Goal: Task Accomplishment & Management: Use online tool/utility

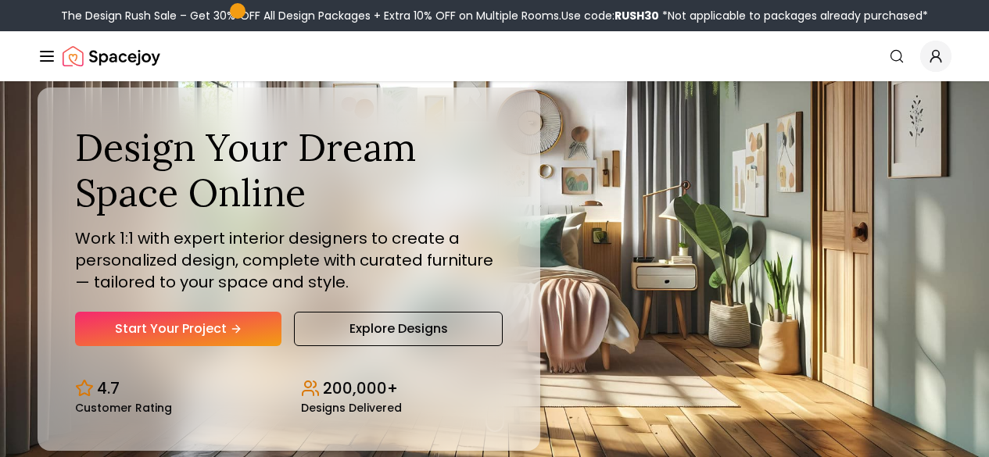
click at [585, 214] on div "Design Your Dream Space Online Work 1:1 with expert interior designers to creat…" at bounding box center [494, 269] width 989 height 376
drag, startPoint x: 0, startPoint y: 0, endPoint x: 585, endPoint y: 214, distance: 623.4
click at [585, 214] on div "Design Your Dream Space Online Work 1:1 with expert interior designers to creat…" at bounding box center [494, 269] width 989 height 376
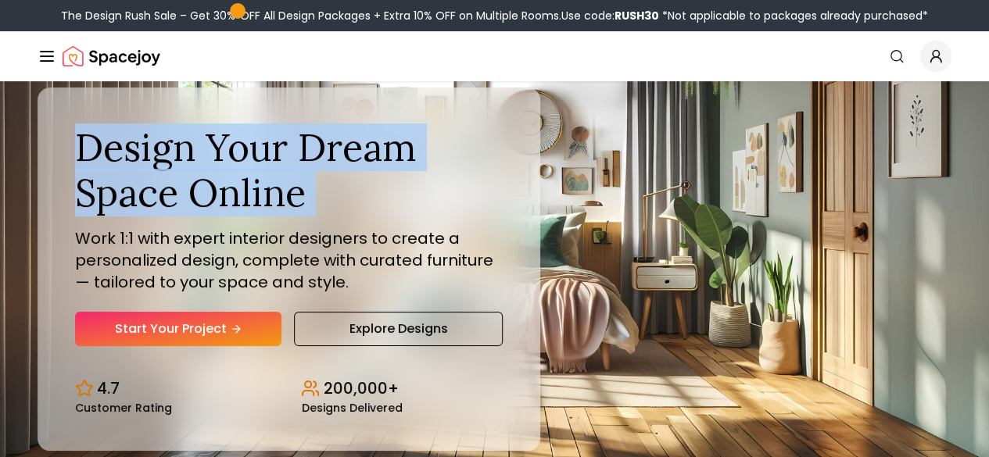
drag, startPoint x: 585, startPoint y: 214, endPoint x: 476, endPoint y: -59, distance: 293.9
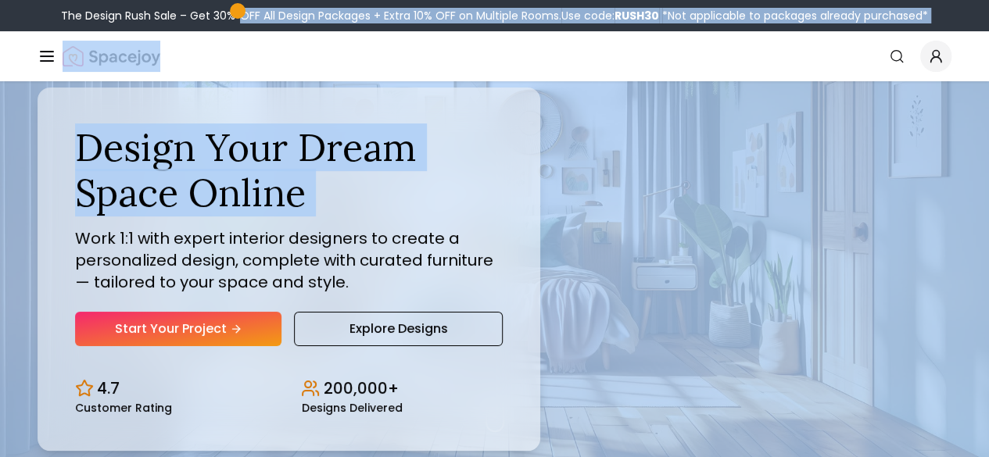
click at [464, 138] on div "Design Your Dream Space Online Work 1:1 with expert interior designers to creat…" at bounding box center [494, 269] width 989 height 376
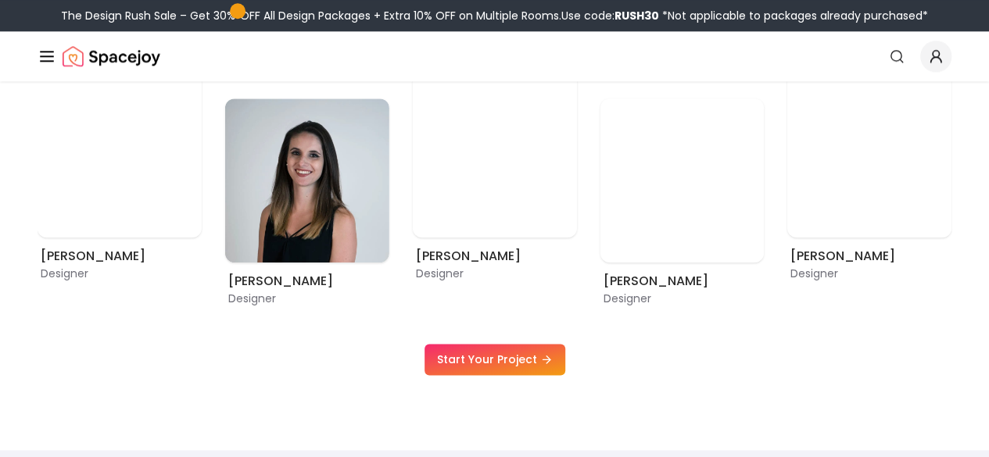
scroll to position [749, 0]
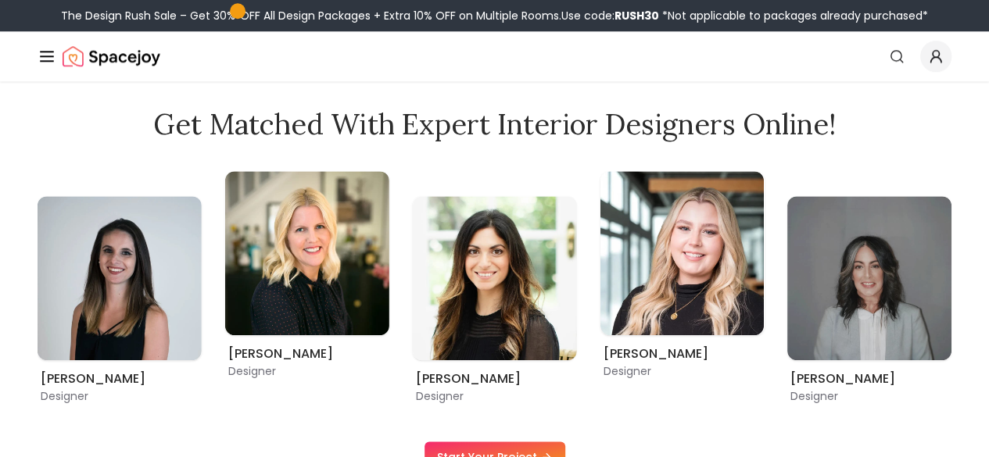
click at [0, 0] on link "AI Design" at bounding box center [0, 0] width 0 height 0
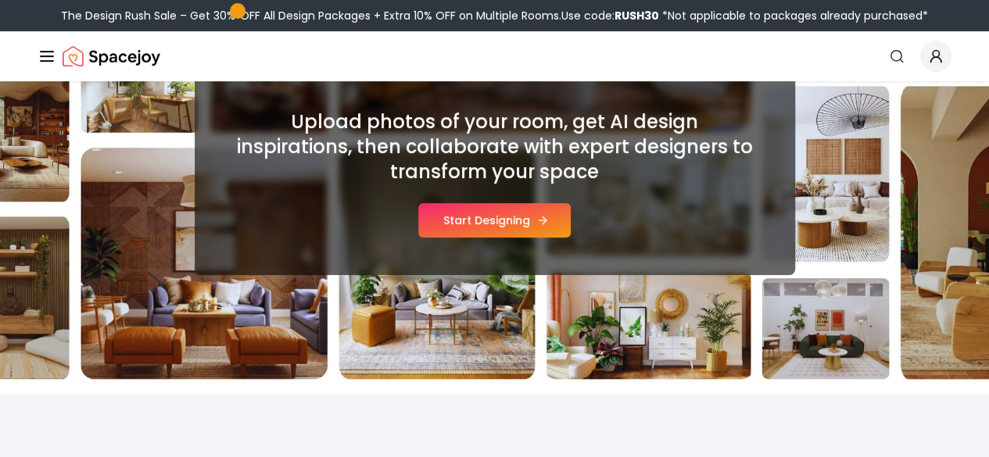
scroll to position [233, 0]
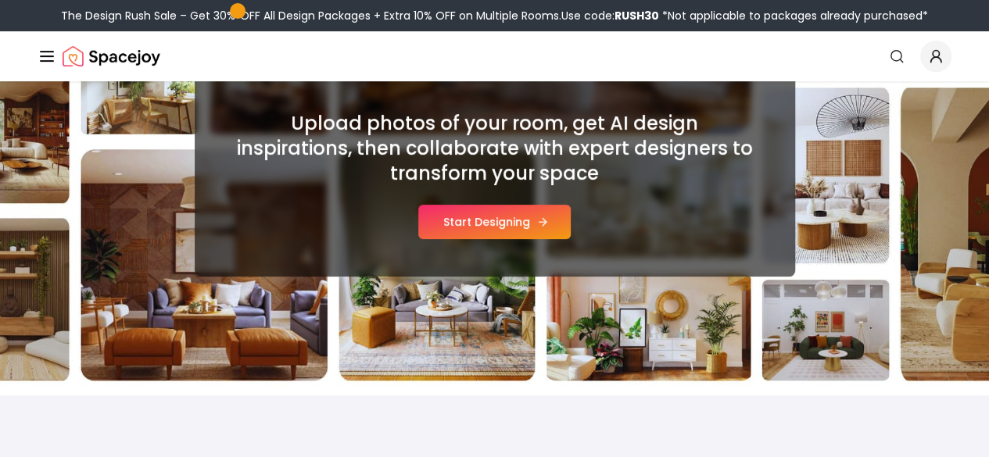
click at [446, 220] on button "Start Designing" at bounding box center [494, 222] width 152 height 34
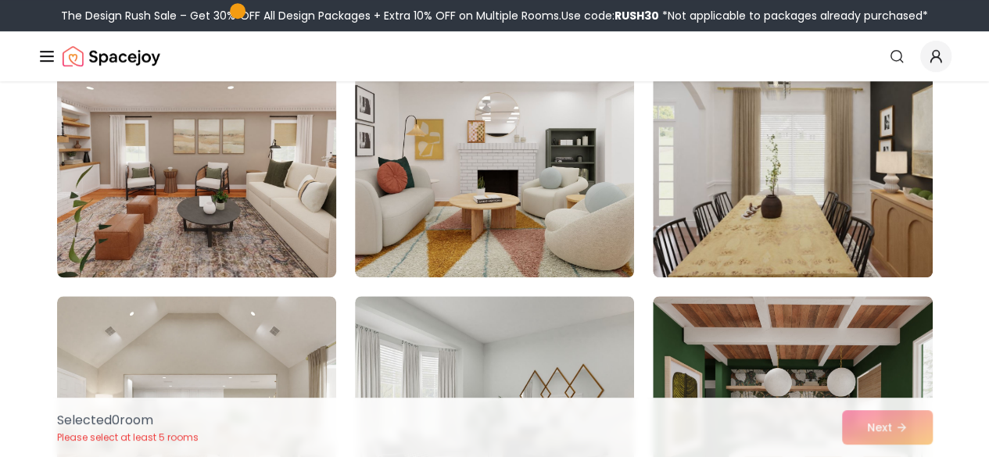
scroll to position [550, 0]
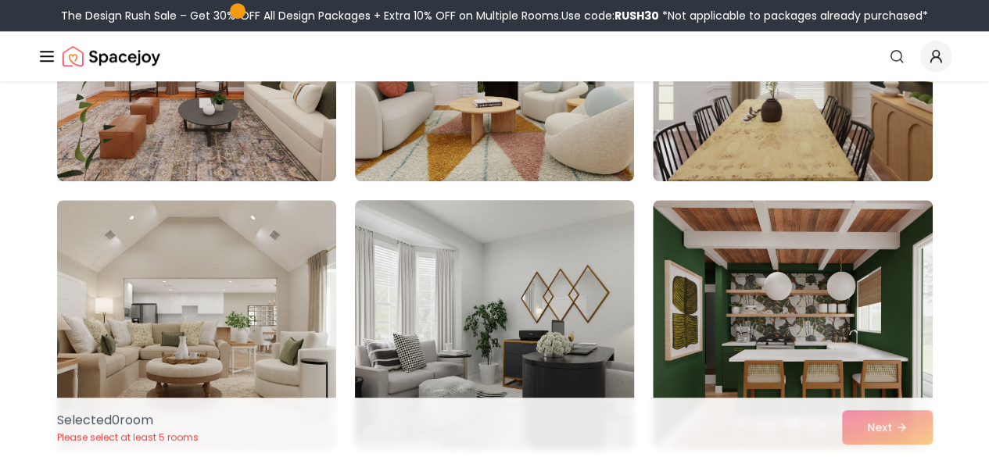
click at [456, 256] on img at bounding box center [494, 325] width 293 height 263
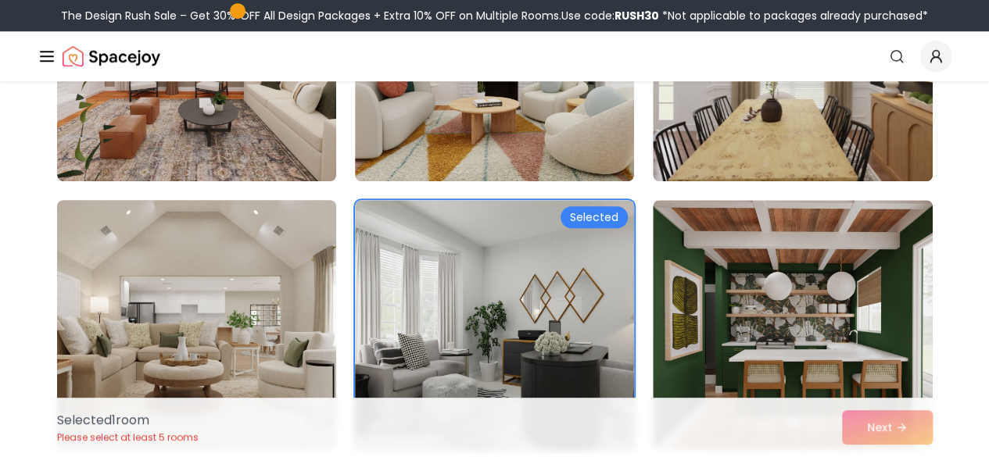
click at [313, 285] on img at bounding box center [196, 325] width 293 height 263
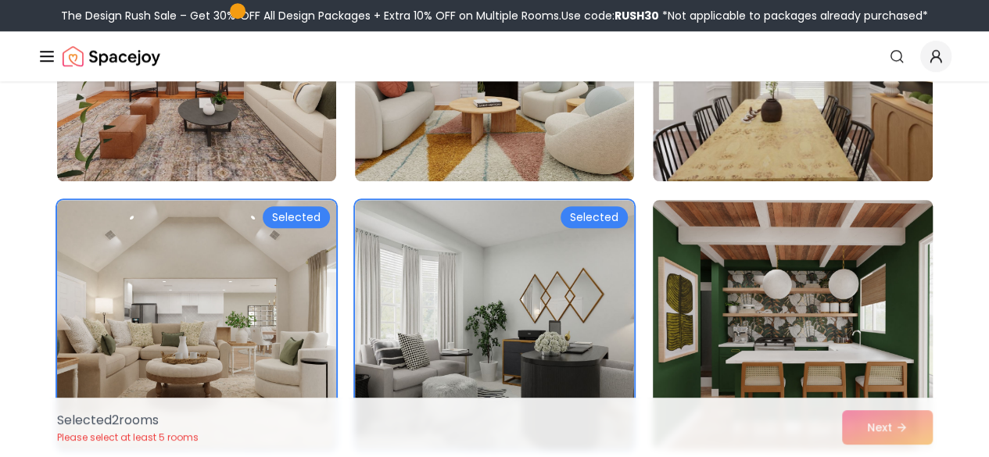
click at [770, 297] on img at bounding box center [792, 325] width 293 height 263
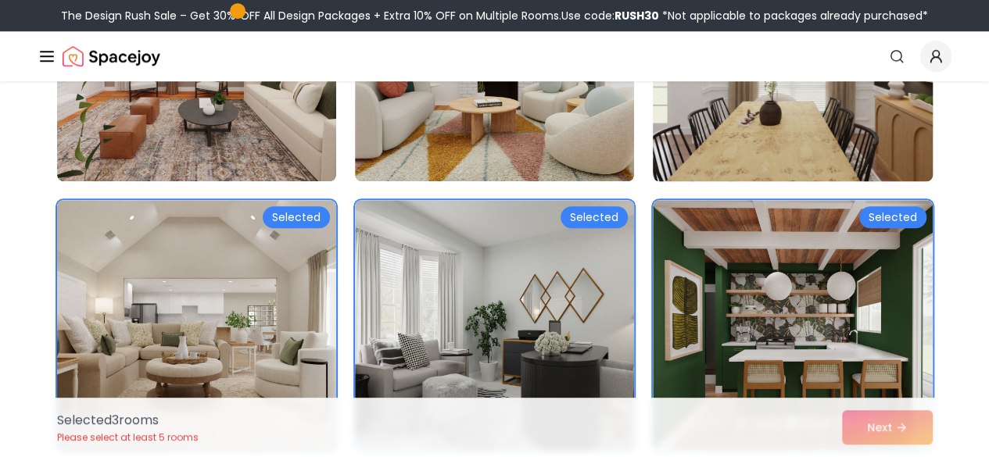
click at [758, 171] on img at bounding box center [792, 56] width 293 height 263
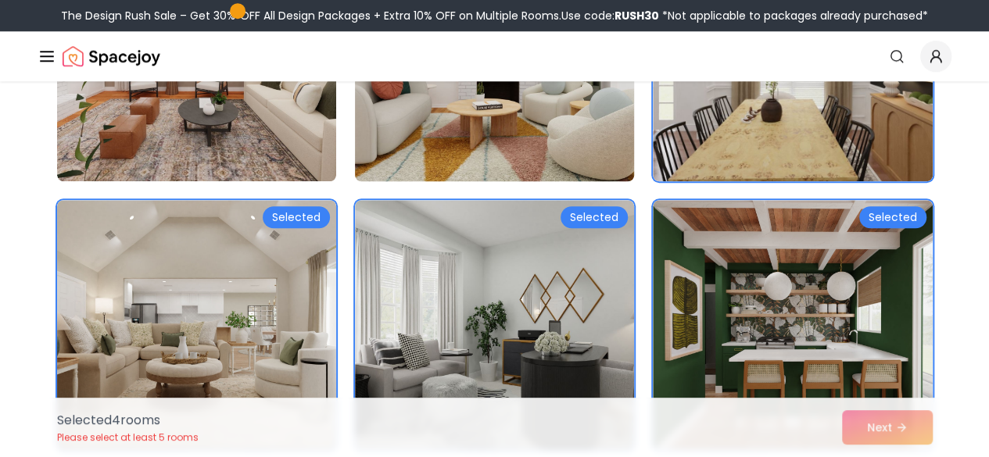
click at [535, 149] on img at bounding box center [494, 56] width 293 height 263
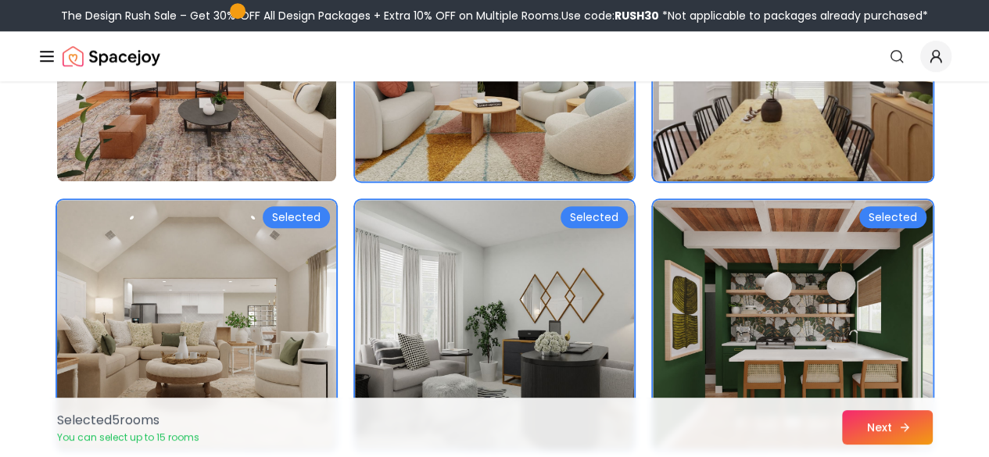
click at [891, 423] on button "Next" at bounding box center [887, 427] width 91 height 34
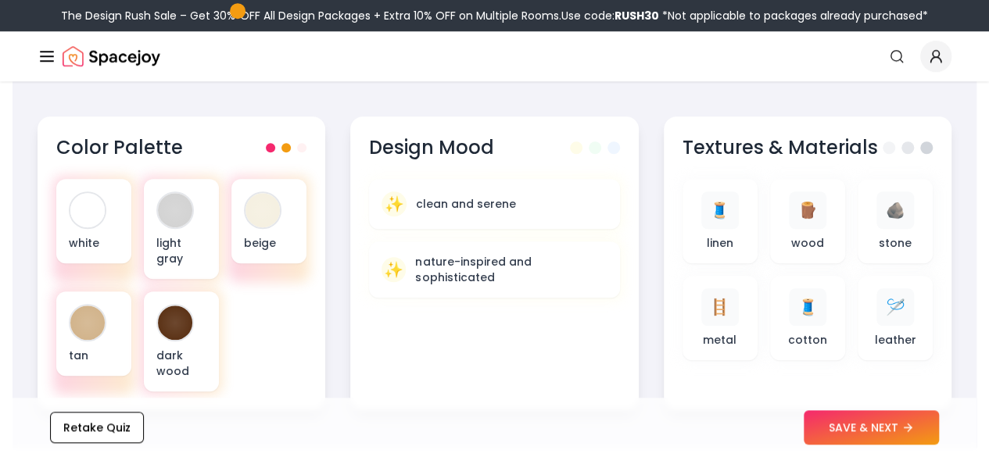
scroll to position [550, 0]
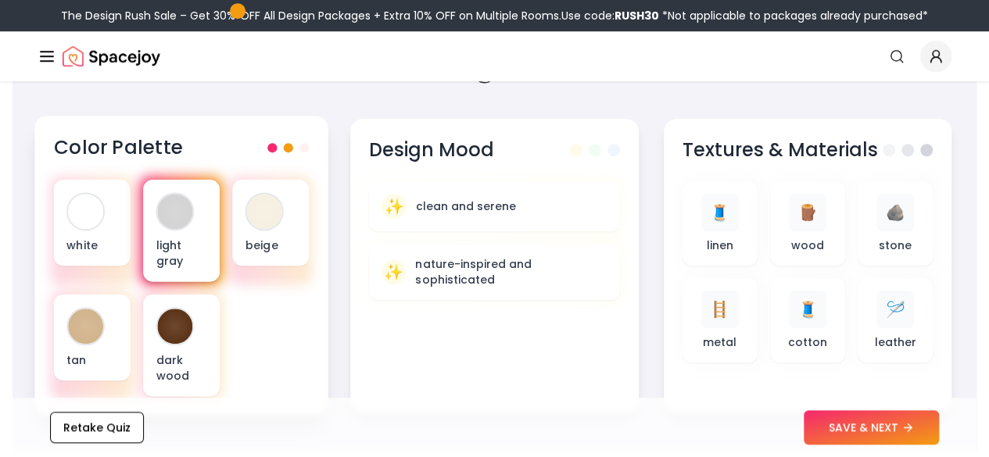
click at [219, 240] on div "light gray" at bounding box center [181, 231] width 77 height 102
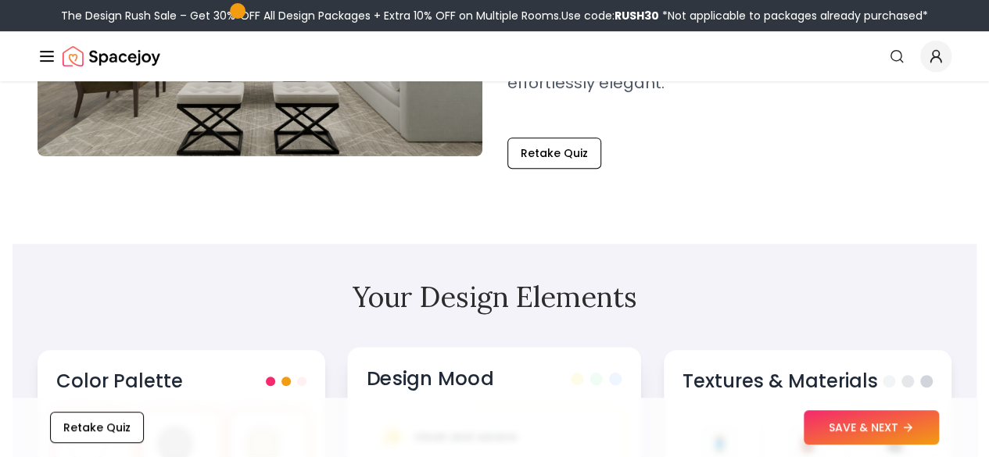
scroll to position [0, 0]
